Goal: Transaction & Acquisition: Purchase product/service

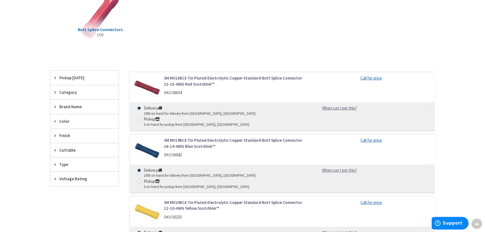
scroll to position [55, 0]
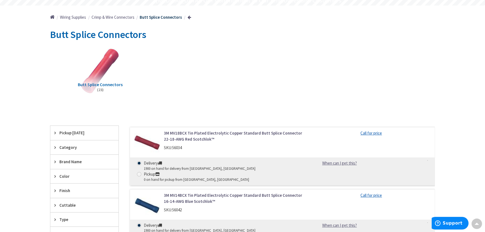
click at [74, 147] on span "Category" at bounding box center [81, 147] width 45 height 6
click at [80, 167] on span "Butt Splice Connectors" at bounding box center [84, 167] width 68 height 9
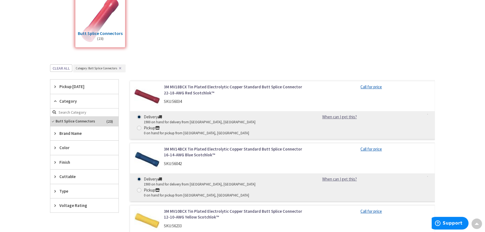
scroll to position [110, 0]
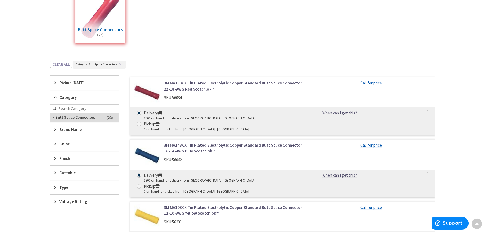
click at [70, 142] on span "Color" at bounding box center [81, 144] width 45 height 6
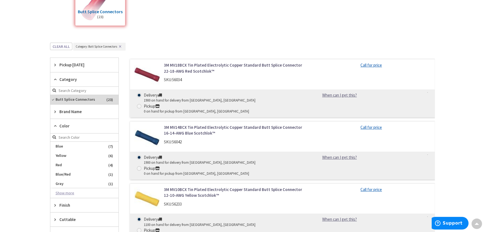
scroll to position [137, 0]
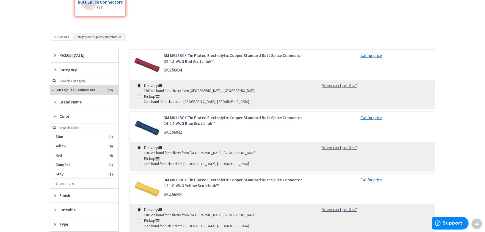
click at [67, 180] on button "Show more" at bounding box center [84, 183] width 68 height 9
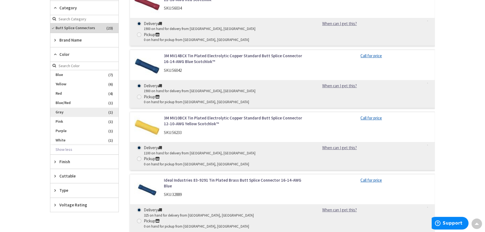
scroll to position [220, 0]
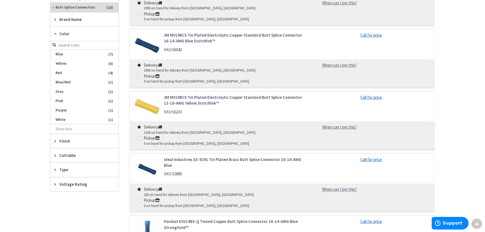
click at [69, 168] on span "Type" at bounding box center [81, 170] width 45 height 6
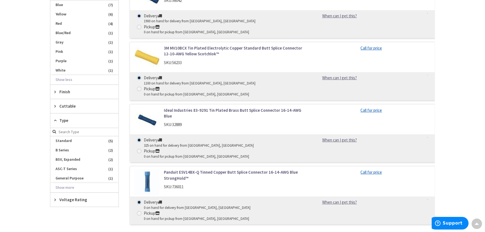
scroll to position [275, 0]
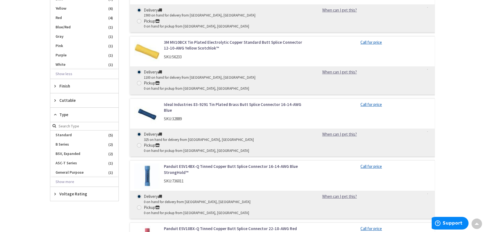
click at [70, 116] on span "Type" at bounding box center [81, 115] width 45 height 6
click at [70, 126] on span "Voltage Rating" at bounding box center [81, 129] width 45 height 6
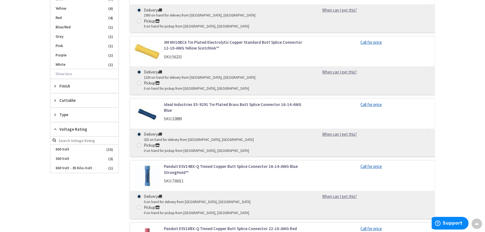
click at [69, 98] on span "Cuttable" at bounding box center [81, 100] width 45 height 6
click at [69, 86] on span "Finish" at bounding box center [81, 86] width 45 height 6
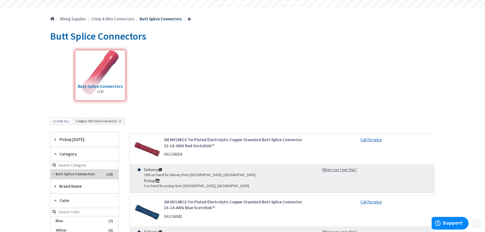
scroll to position [55, 0]
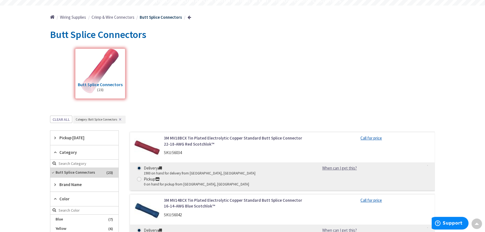
click at [73, 163] on input "search" at bounding box center [84, 163] width 68 height 8
click at [53, 162] on form "8 gage" at bounding box center [84, 163] width 68 height 8
click at [84, 162] on input "8 gage" at bounding box center [84, 163] width 68 height 8
click at [85, 162] on input "8 gage" at bounding box center [84, 163] width 68 height 8
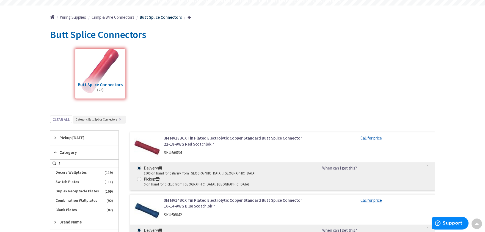
click at [85, 162] on input "8" at bounding box center [84, 163] width 68 height 8
type input "8"
click at [62, 163] on input "search" at bounding box center [84, 163] width 68 height 8
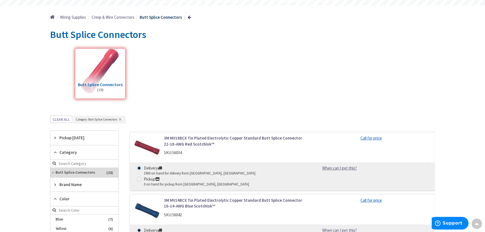
click at [57, 150] on icon at bounding box center [56, 152] width 4 height 4
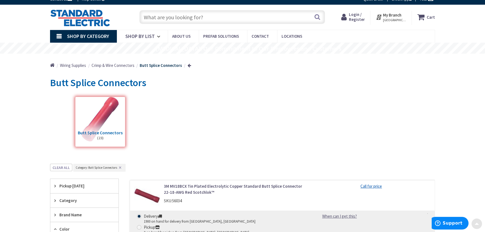
scroll to position [0, 0]
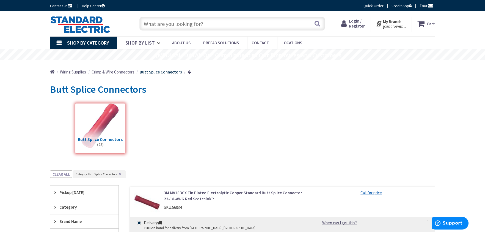
click at [153, 24] on input "text" at bounding box center [231, 24] width 185 height 14
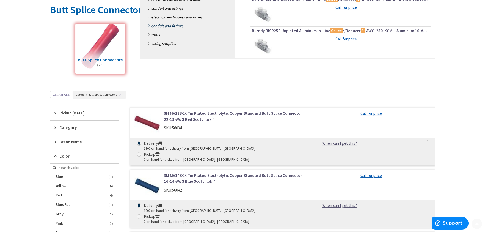
scroll to position [82, 0]
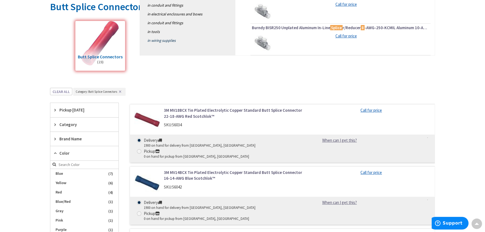
type input "8 gage splice"
click at [168, 40] on link "in Wiring Supplies" at bounding box center [187, 40] width 95 height 9
